Goal: Information Seeking & Learning: Learn about a topic

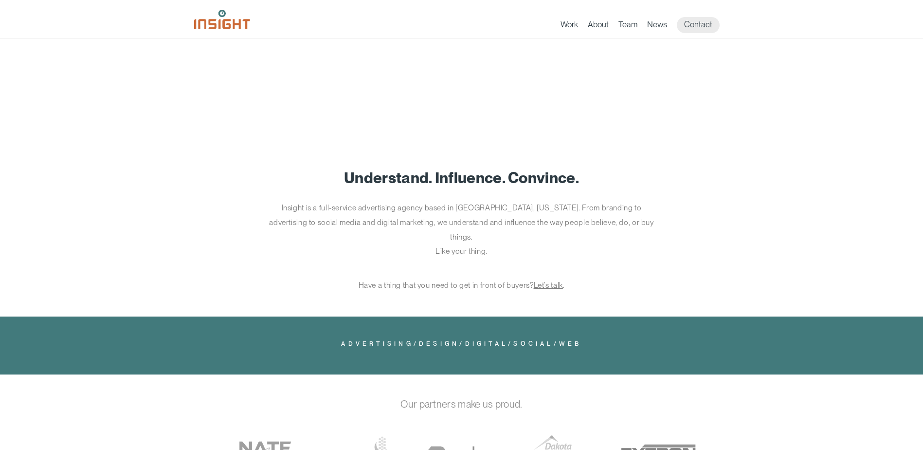
scroll to position [341, 0]
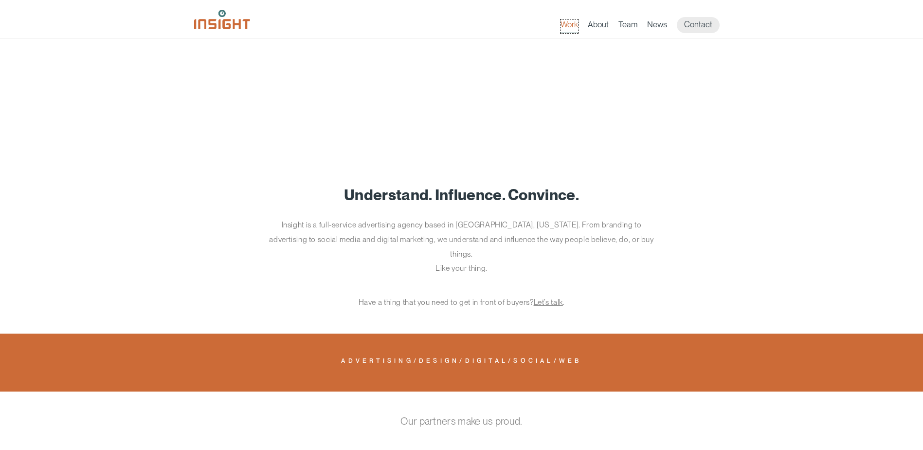
click at [568, 24] on link "Work" at bounding box center [570, 26] width 18 height 14
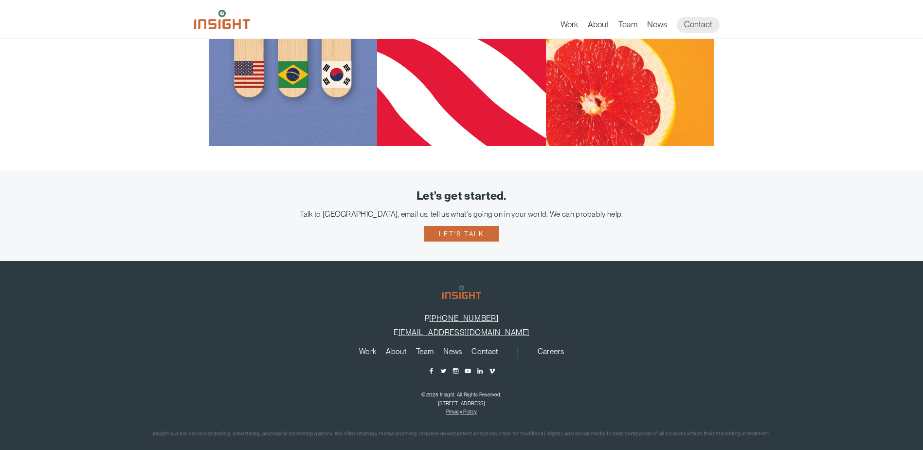
scroll to position [1013, 0]
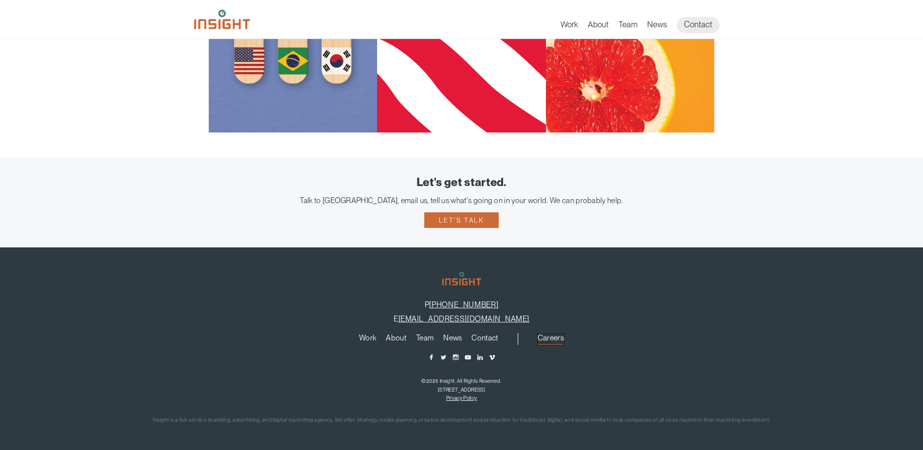
click at [553, 334] on link "Careers" at bounding box center [551, 339] width 26 height 11
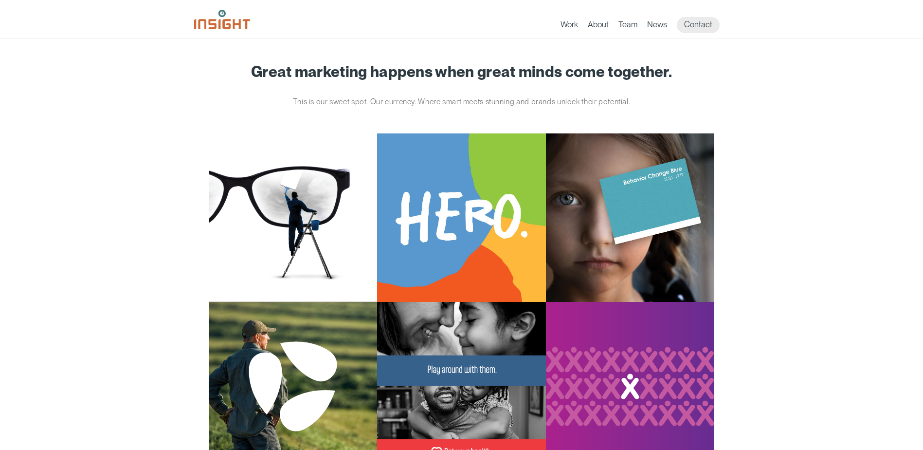
scroll to position [1013, 0]
